Goal: Information Seeking & Learning: Learn about a topic

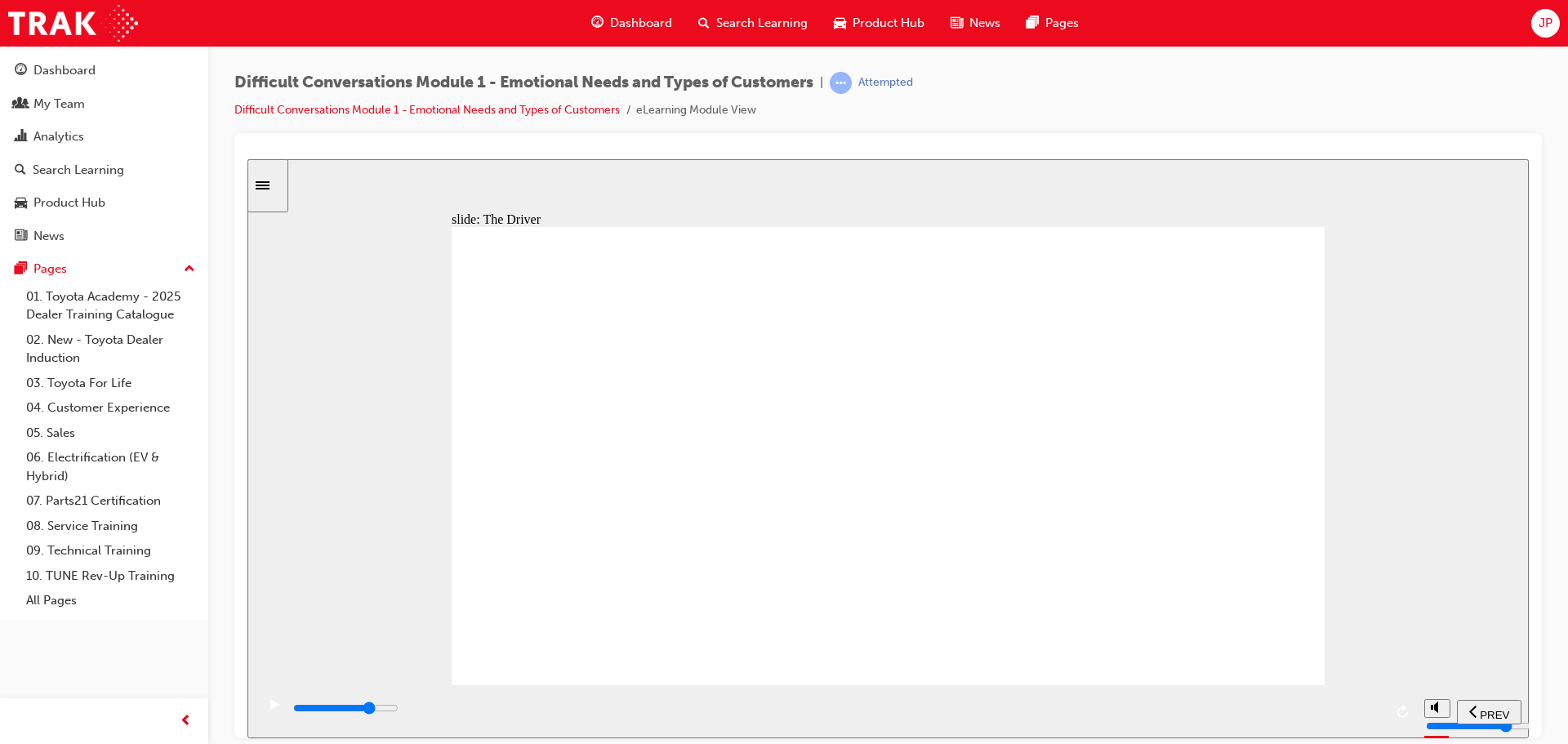
click at [270, 709] on icon "play/pause" at bounding box center [274, 703] width 9 height 11
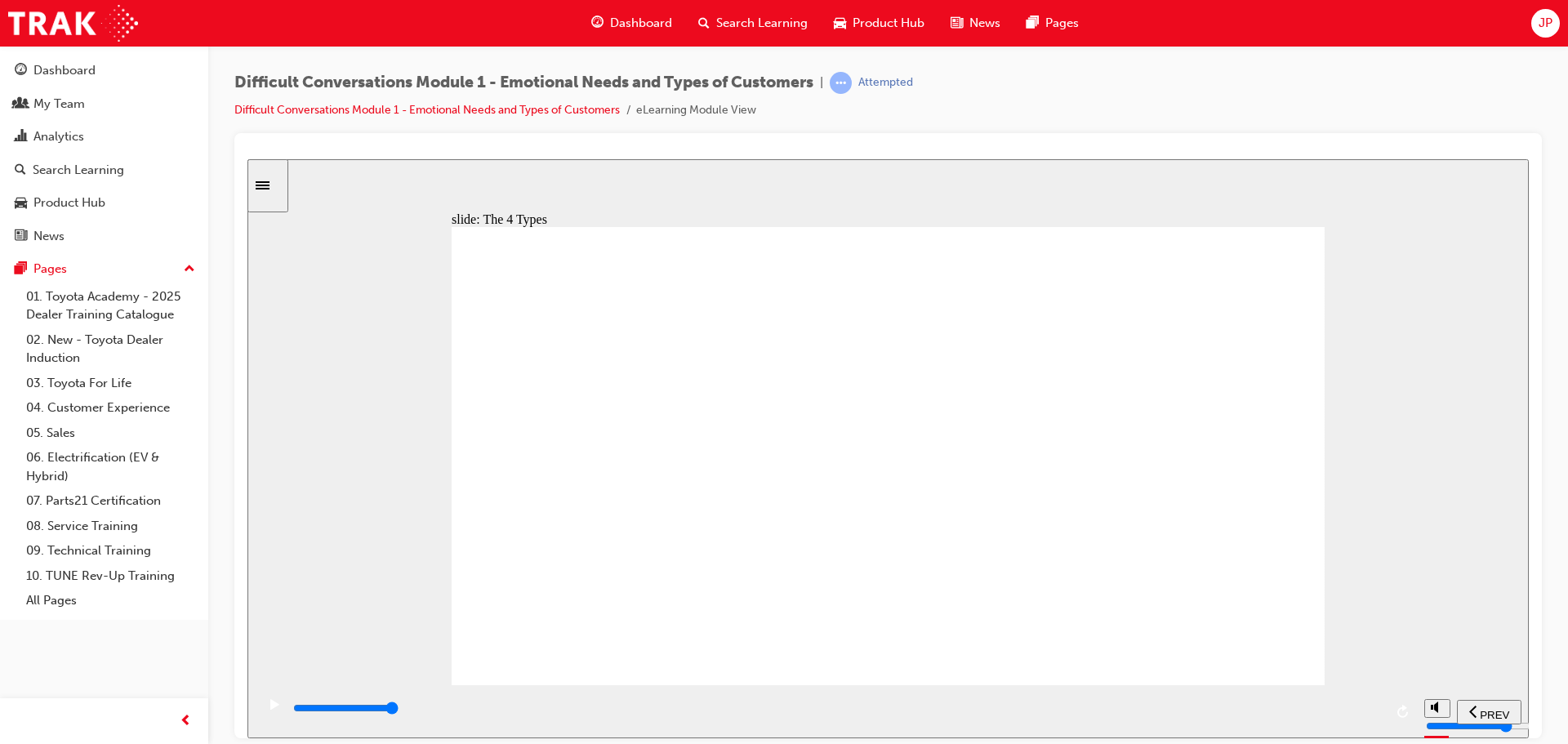
drag, startPoint x: 975, startPoint y: 567, endPoint x: 1032, endPoint y: 549, distance: 59.8
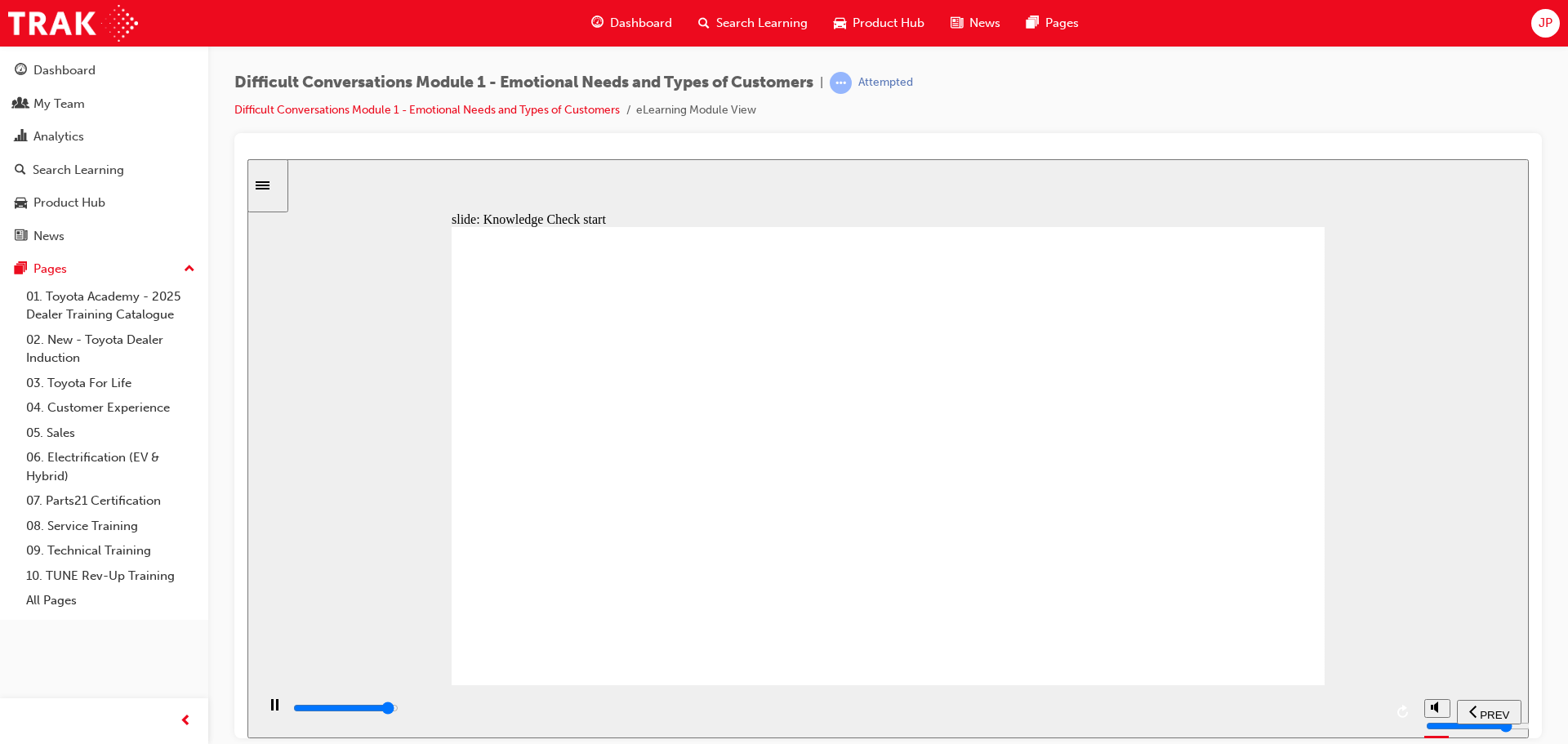
type input "11100"
radio input "true"
click at [1483, 712] on span "SUBMIT" at bounding box center [1471, 714] width 41 height 12
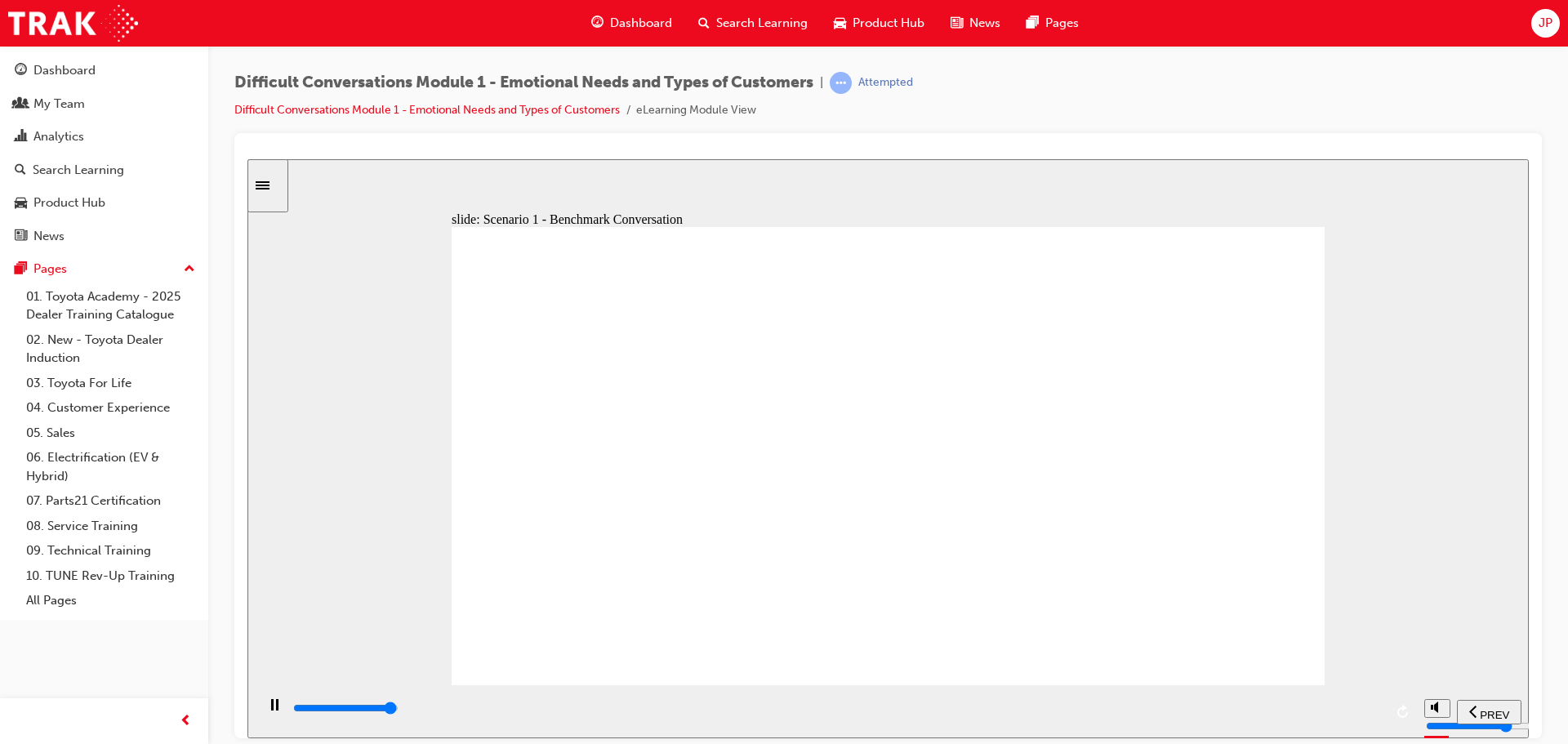
type input "39700"
